Goal: Go to known website: Access a specific website the user already knows

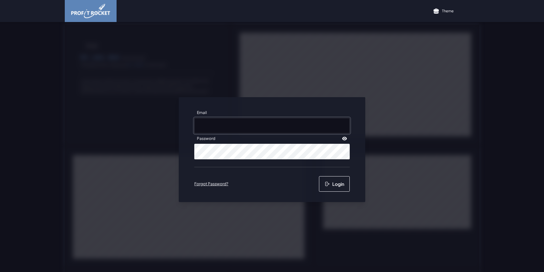
type input "[EMAIL_ADDRESS][DOMAIN_NAME]"
click at [331, 189] on button "Login" at bounding box center [334, 184] width 31 height 16
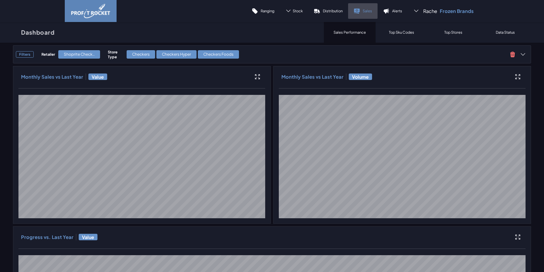
click at [363, 12] on p "Sales" at bounding box center [366, 10] width 9 height 5
